Goal: Navigation & Orientation: Find specific page/section

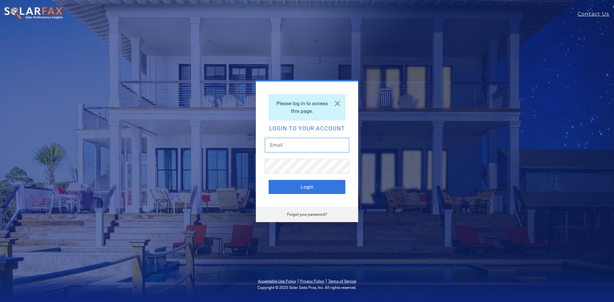
click at [297, 145] on input "text" at bounding box center [307, 145] width 84 height 15
type input "[EMAIL_ADDRESS][DOMAIN_NAME]"
click at [300, 185] on button "Login" at bounding box center [306, 187] width 77 height 14
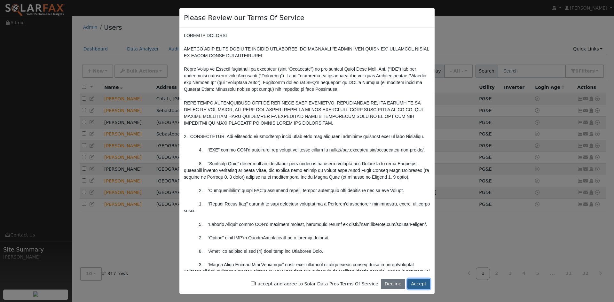
click at [415, 283] on button "Accept" at bounding box center [418, 284] width 23 height 11
click at [419, 284] on button "Accept" at bounding box center [418, 284] width 23 height 11
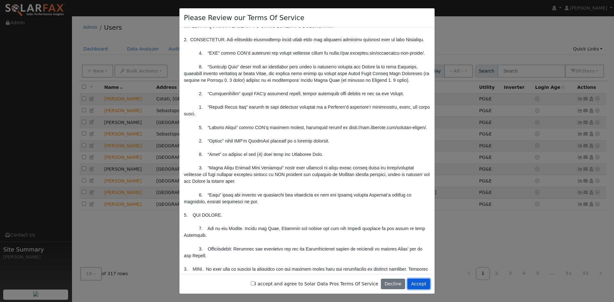
scroll to position [192, 0]
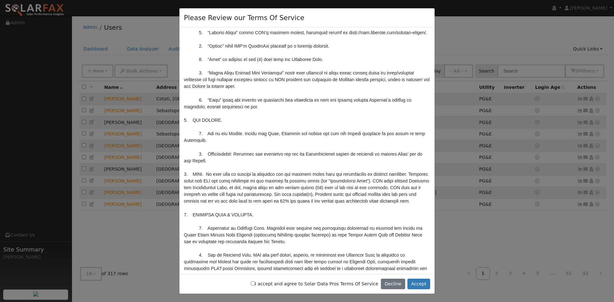
click at [255, 282] on input "I accept and agree to Solar Data Pros Terms Of Service" at bounding box center [253, 283] width 4 height 4
checkbox input "true"
click at [416, 283] on button "Accept" at bounding box center [418, 284] width 23 height 11
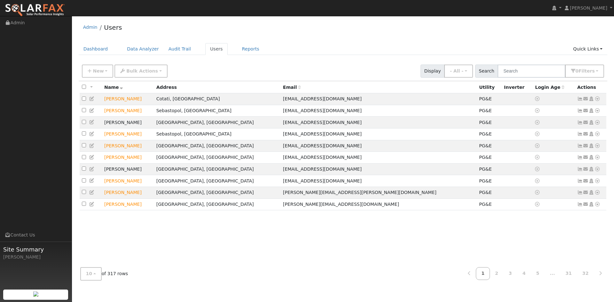
click at [294, 42] on div "Admin Users Dashboard Data Analyzer Audit Trail Users Reports Quick Links Quick…" at bounding box center [342, 152] width 535 height 266
click at [206, 234] on div "All None All on page None on page Name Address Email Utility Inverter Login Age…" at bounding box center [343, 171] width 529 height 181
click at [96, 52] on link "Dashboard" at bounding box center [96, 49] width 34 height 12
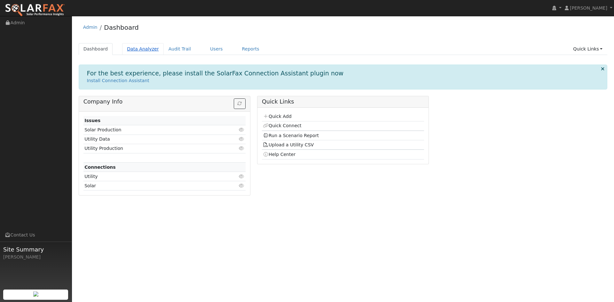
click at [142, 48] on link "Data Analyzer" at bounding box center [143, 49] width 42 height 12
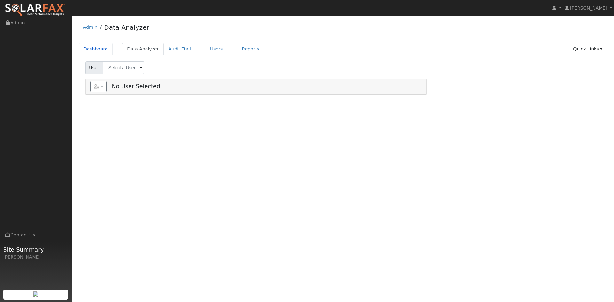
click at [92, 50] on link "Dashboard" at bounding box center [96, 49] width 34 height 12
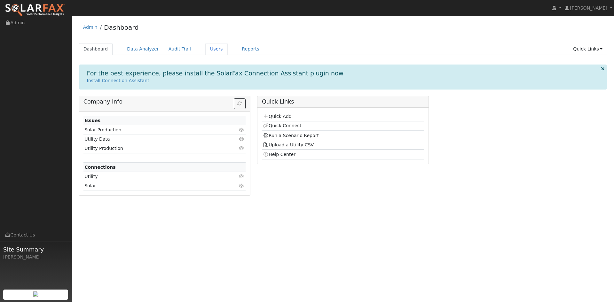
click at [207, 45] on link "Users" at bounding box center [216, 49] width 22 height 12
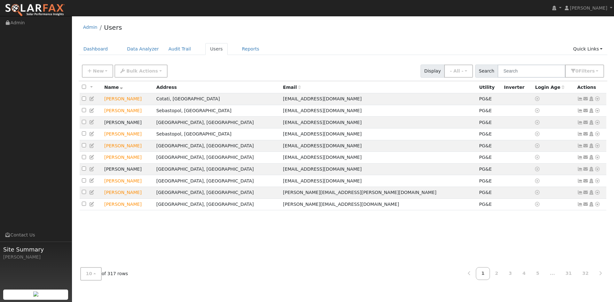
click at [252, 229] on div "All None All on page None on page Name Address Email Utility Inverter Login Age…" at bounding box center [343, 171] width 529 height 181
click at [315, 67] on div "New Add User Quick Add Quick Connect Quick Convert Lead Bulk Actions Send Email…" at bounding box center [343, 69] width 524 height 15
click at [245, 50] on link "Reports" at bounding box center [250, 49] width 27 height 12
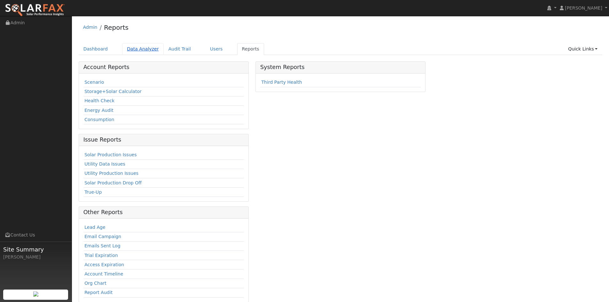
click at [142, 50] on link "Data Analyzer" at bounding box center [143, 49] width 42 height 12
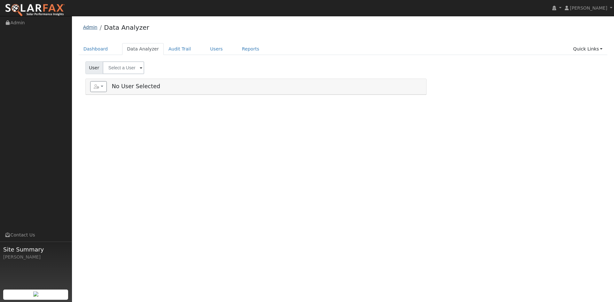
click at [84, 30] on link "Admin" at bounding box center [90, 27] width 14 height 5
